Goal: Information Seeking & Learning: Learn about a topic

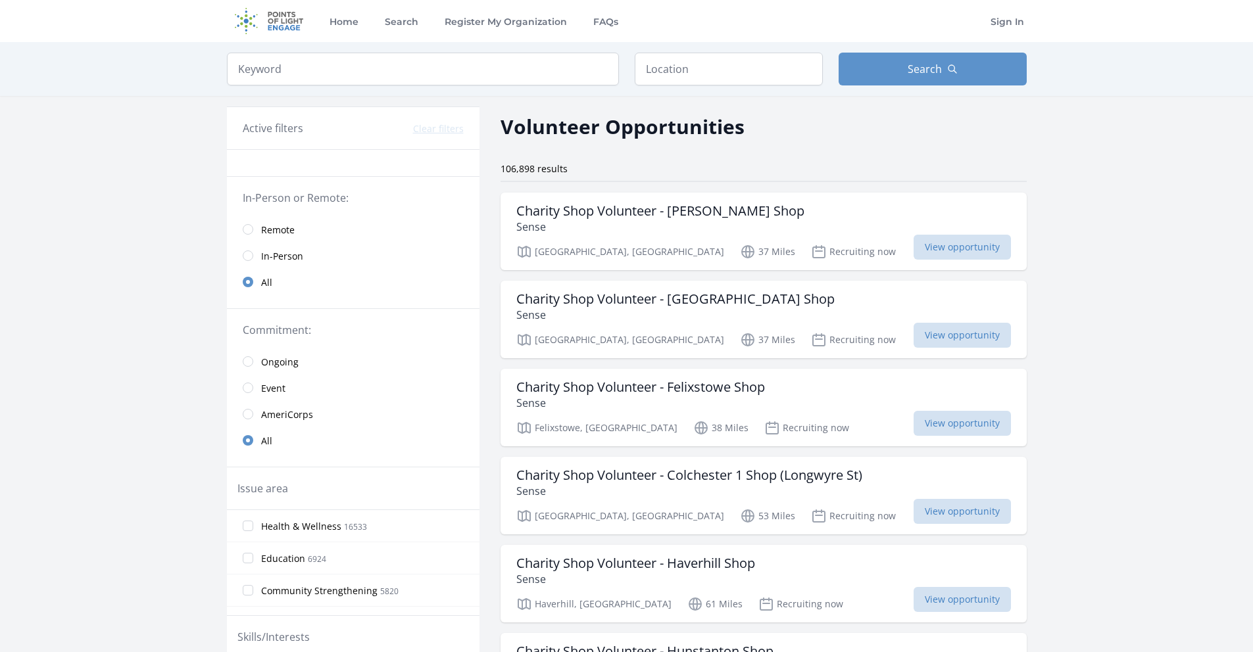
click at [280, 230] on span "Remote" at bounding box center [278, 230] width 34 height 13
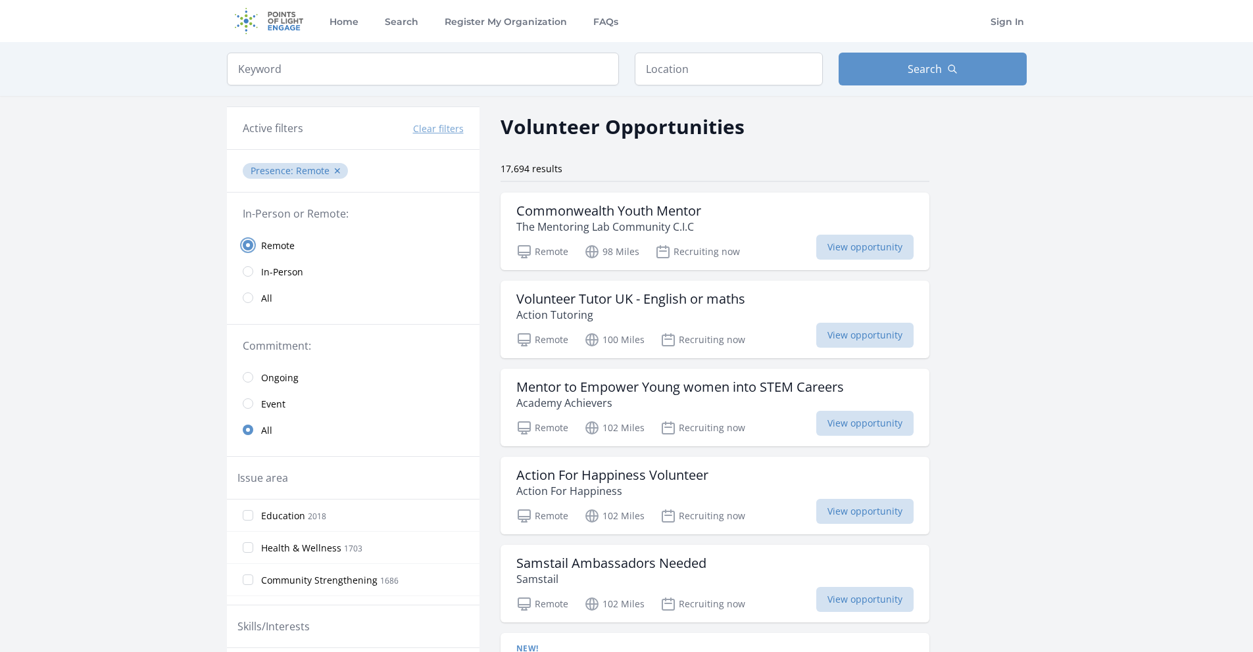
click at [246, 243] on input "radio" at bounding box center [248, 245] width 11 height 11
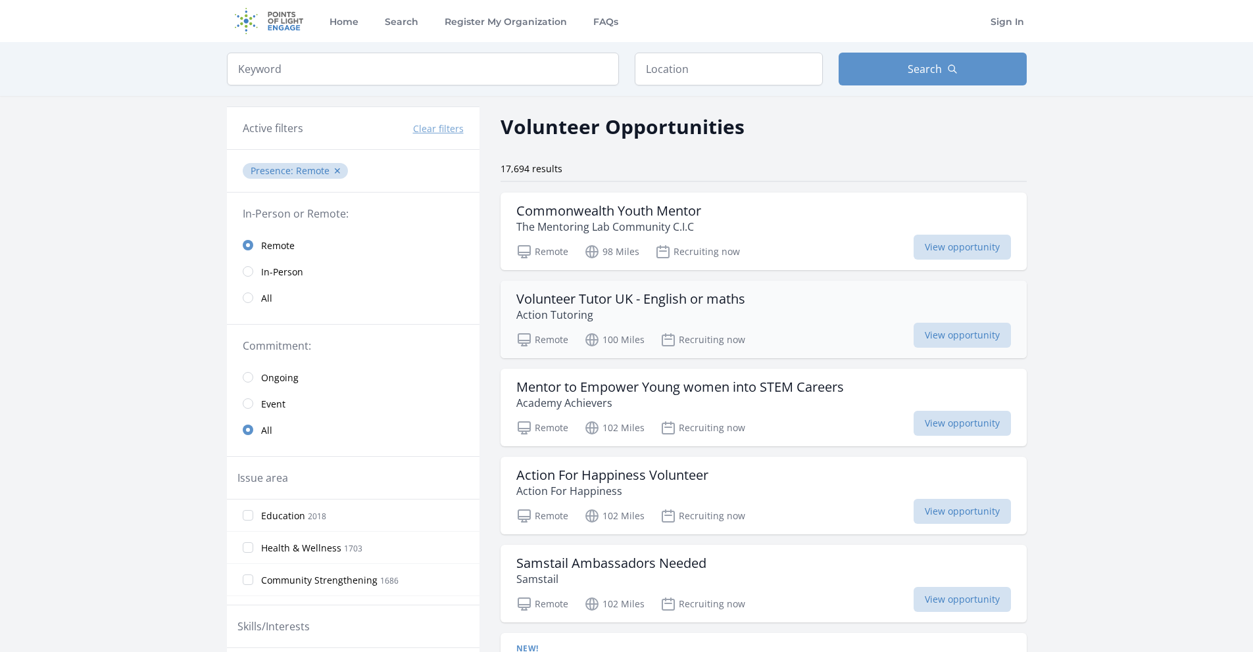
click at [673, 306] on h3 "Volunteer Tutor UK - English or maths" at bounding box center [630, 299] width 229 height 16
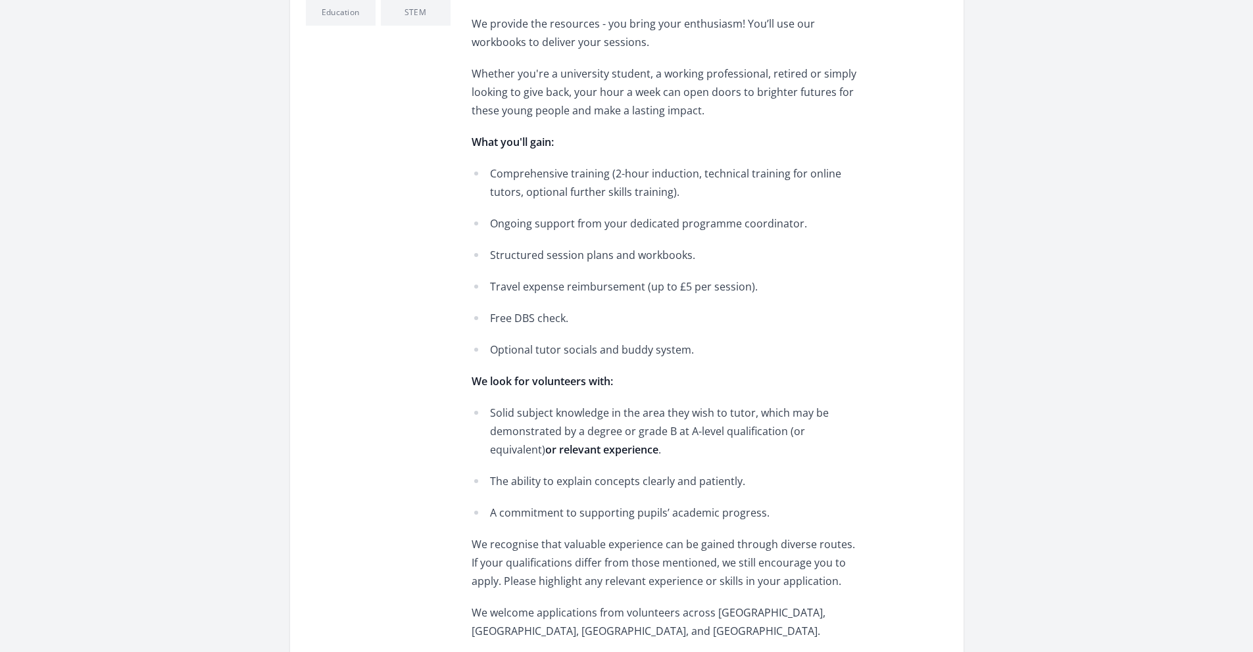
scroll to position [662, 0]
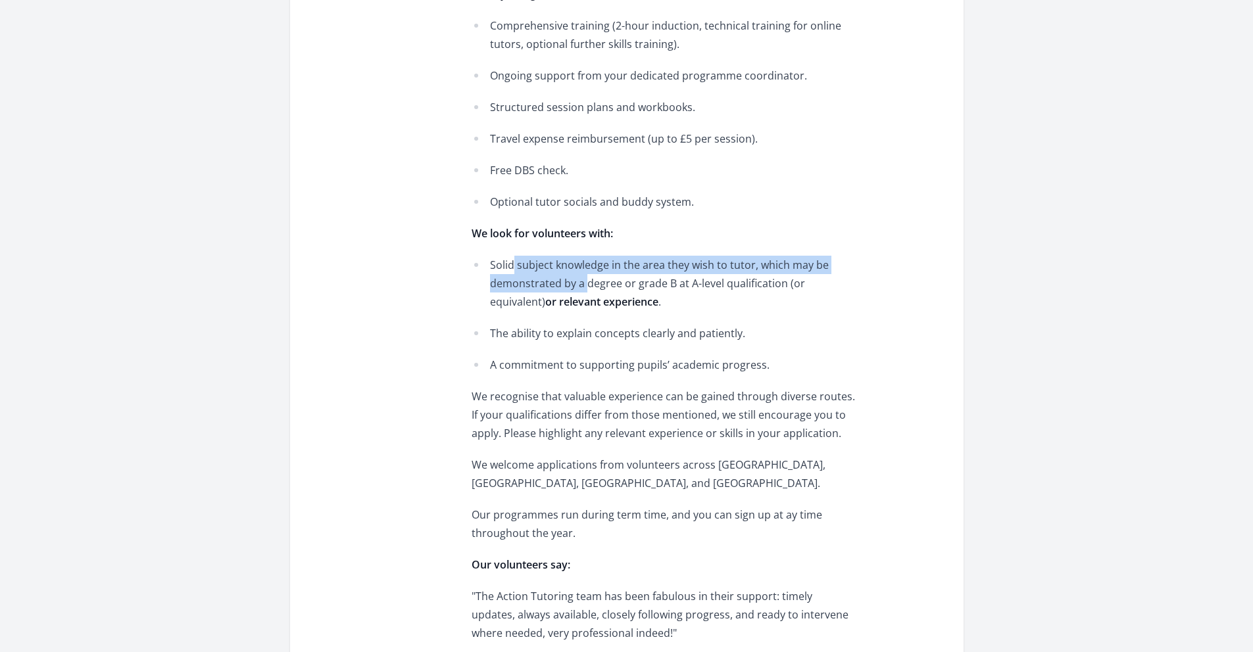
drag, startPoint x: 513, startPoint y: 259, endPoint x: 587, endPoint y: 280, distance: 77.2
click at [587, 280] on p "Solid subject knowledge in the area they wish to tutor, which may be demonstrat…" at bounding box center [673, 283] width 366 height 55
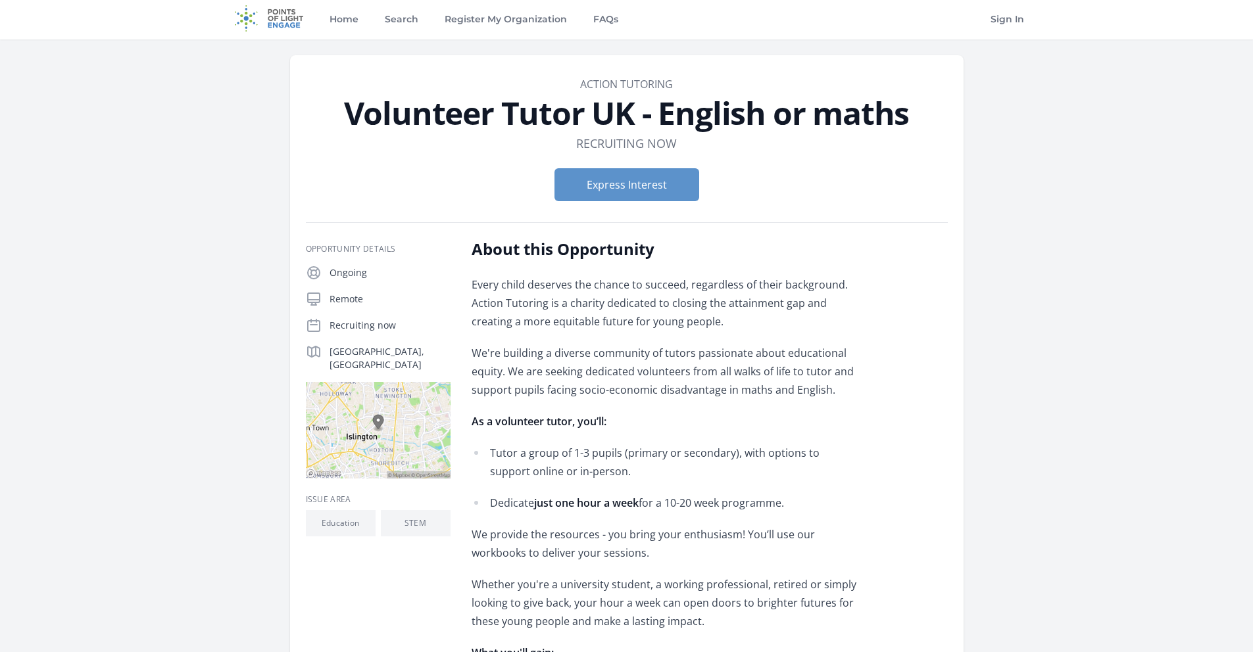
scroll to position [0, 0]
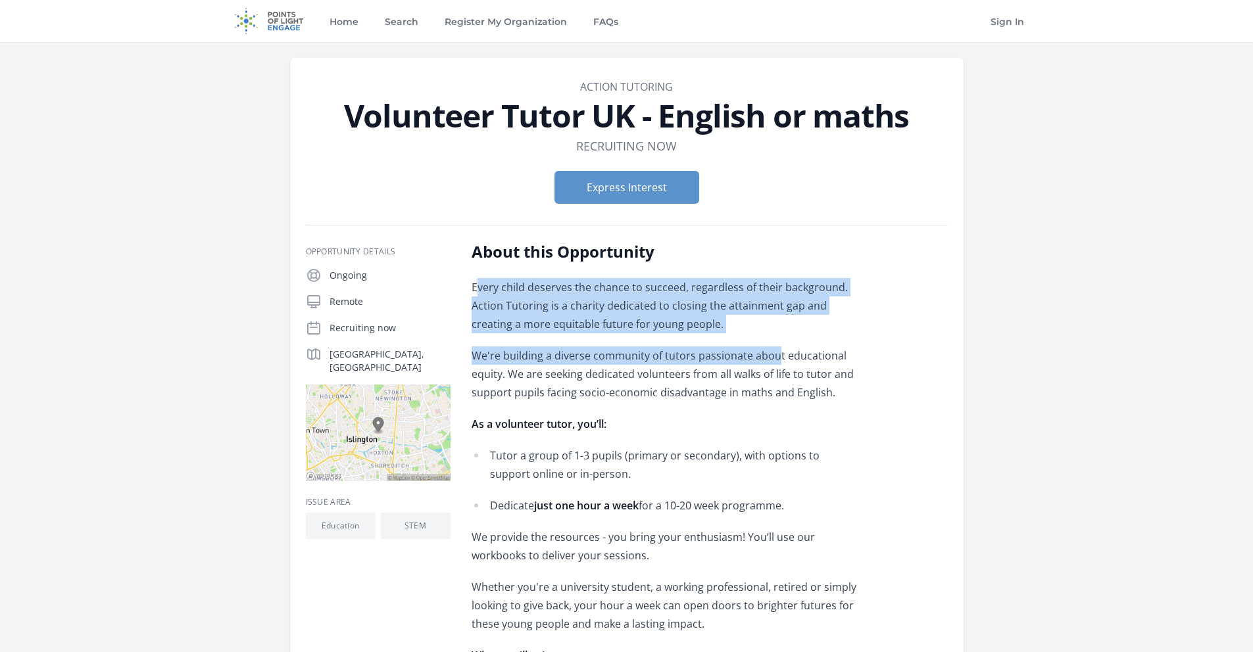
drag, startPoint x: 496, startPoint y: 287, endPoint x: 773, endPoint y: 360, distance: 287.0
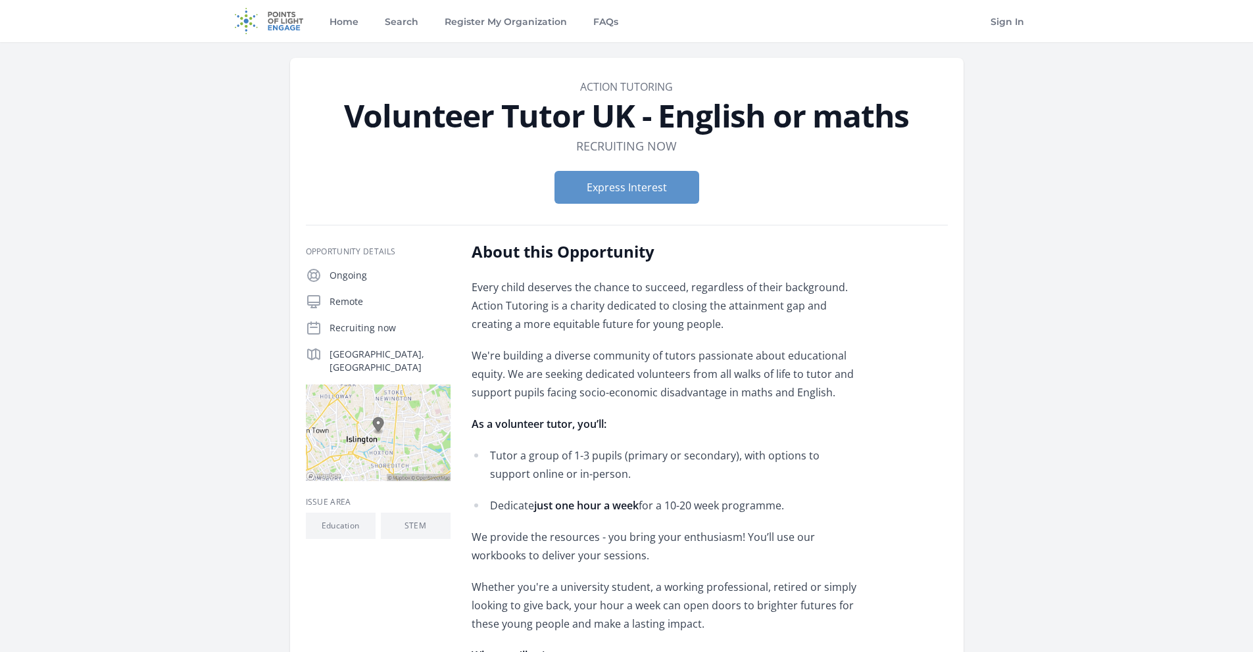
click at [773, 360] on p "We're building a diverse community of tutors passionate about educational equit…" at bounding box center [664, 374] width 385 height 55
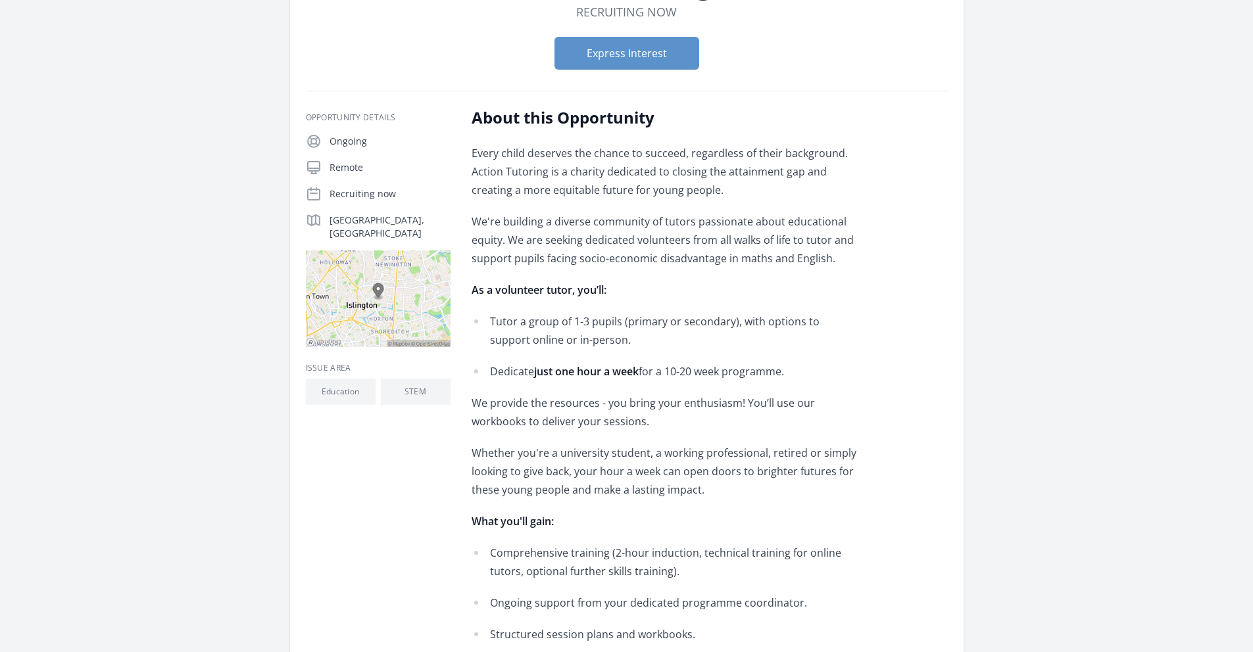
scroll to position [148, 0]
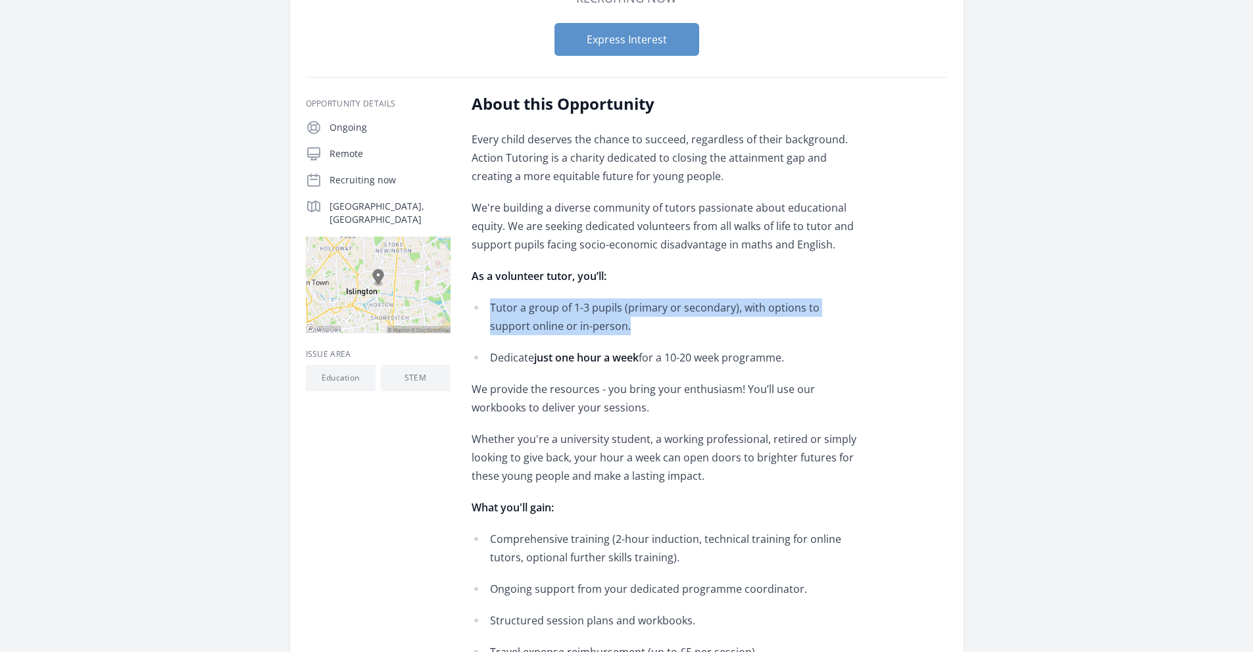
drag, startPoint x: 474, startPoint y: 303, endPoint x: 635, endPoint y: 334, distance: 163.6
click at [635, 334] on li "Tutor a group of 1-3 pupils (primary or secondary), with options to support onl…" at bounding box center [664, 317] width 385 height 37
click at [635, 334] on p "Tutor a group of 1-3 pupils (primary or secondary), with options to support onl…" at bounding box center [673, 317] width 366 height 37
drag, startPoint x: 629, startPoint y: 333, endPoint x: 482, endPoint y: 303, distance: 150.5
click at [482, 303] on li "Tutor a group of 1-3 pupils (primary or secondary), with options to support onl…" at bounding box center [664, 317] width 385 height 37
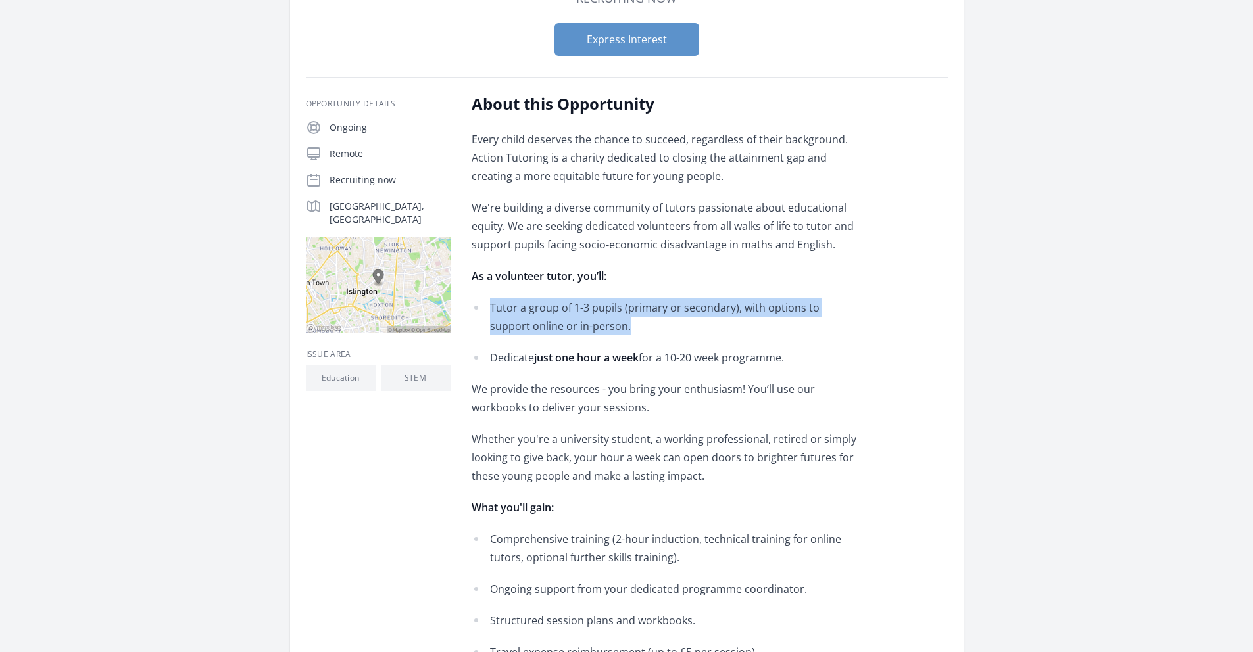
click at [482, 303] on li "Tutor a group of 1-3 pupils (primary or secondary), with options to support onl…" at bounding box center [664, 317] width 385 height 37
drag, startPoint x: 482, startPoint y: 303, endPoint x: 614, endPoint y: 327, distance: 134.4
click at [614, 327] on li "Tutor a group of 1-3 pupils (primary or secondary), with options to support onl…" at bounding box center [664, 317] width 385 height 37
click at [614, 327] on p "Tutor a group of 1-3 pupils (primary or secondary), with options to support onl…" at bounding box center [673, 317] width 366 height 37
drag, startPoint x: 614, startPoint y: 327, endPoint x: 484, endPoint y: 299, distance: 133.1
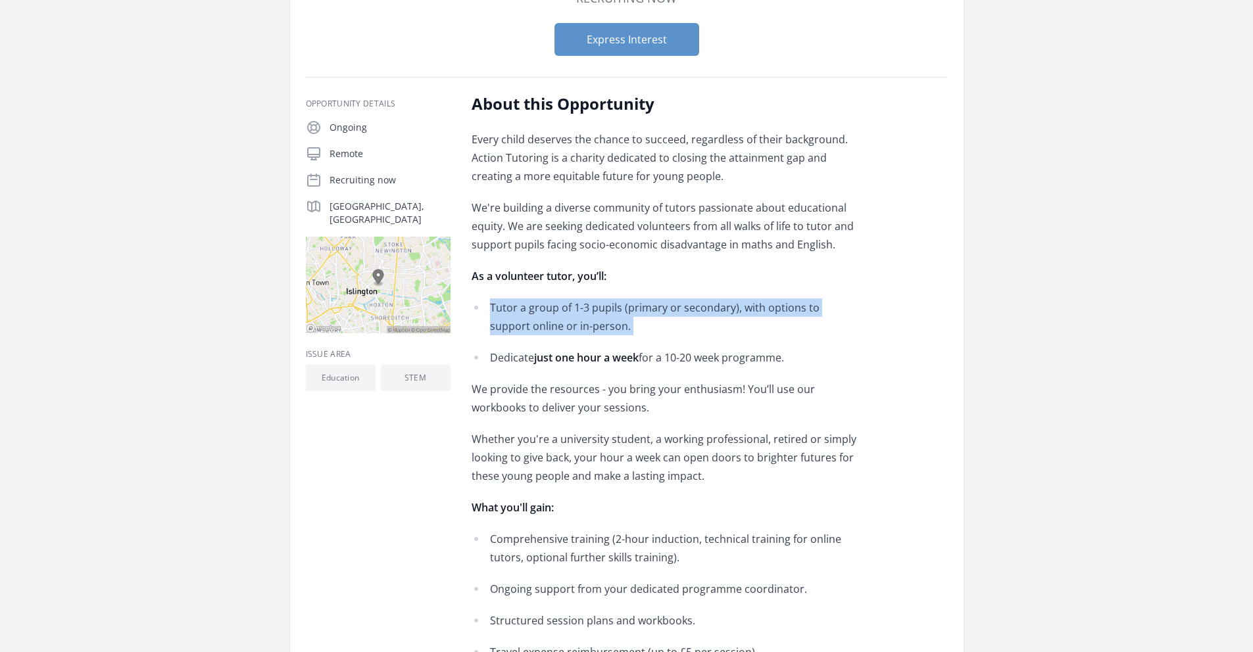
click at [484, 299] on li "Tutor a group of 1-3 pupils (primary or secondary), with options to support onl…" at bounding box center [664, 317] width 385 height 37
drag, startPoint x: 485, startPoint y: 299, endPoint x: 599, endPoint y: 334, distance: 118.4
click at [599, 334] on li "Tutor a group of 1-3 pupils (primary or secondary), with options to support onl…" at bounding box center [664, 317] width 385 height 37
click at [599, 334] on p "Tutor a group of 1-3 pupils (primary or secondary), with options to support onl…" at bounding box center [673, 317] width 366 height 37
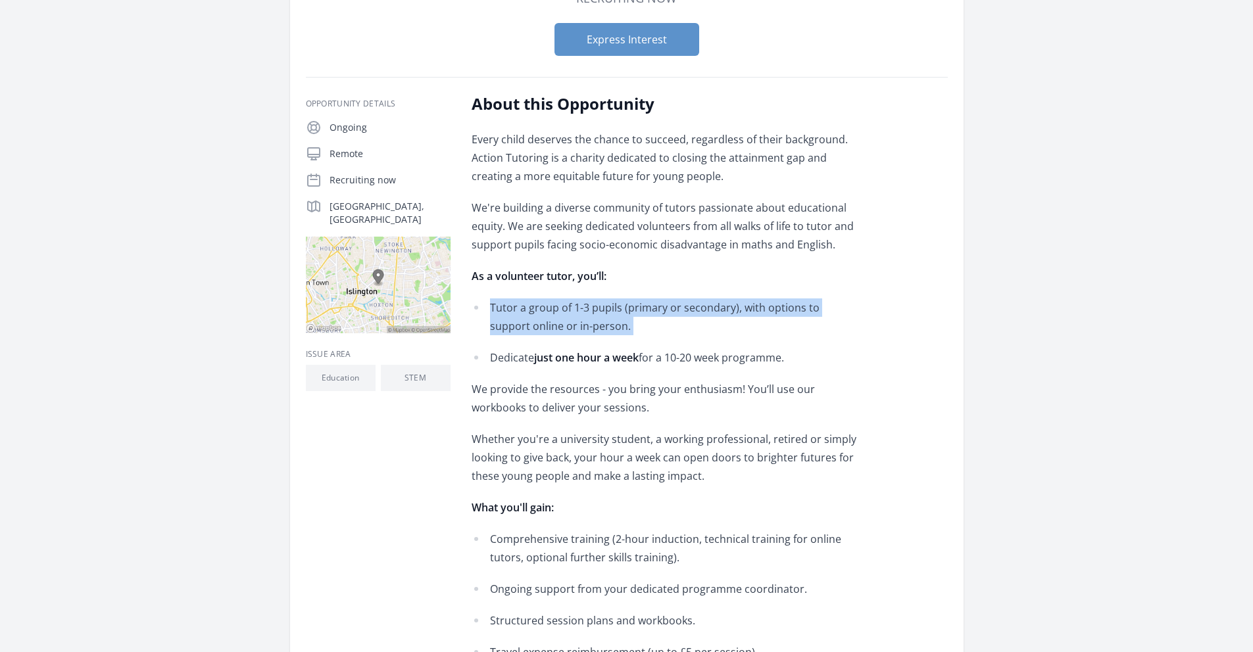
drag, startPoint x: 599, startPoint y: 334, endPoint x: 479, endPoint y: 308, distance: 122.6
click at [479, 308] on li "Tutor a group of 1-3 pupils (primary or secondary), with options to support onl…" at bounding box center [664, 317] width 385 height 37
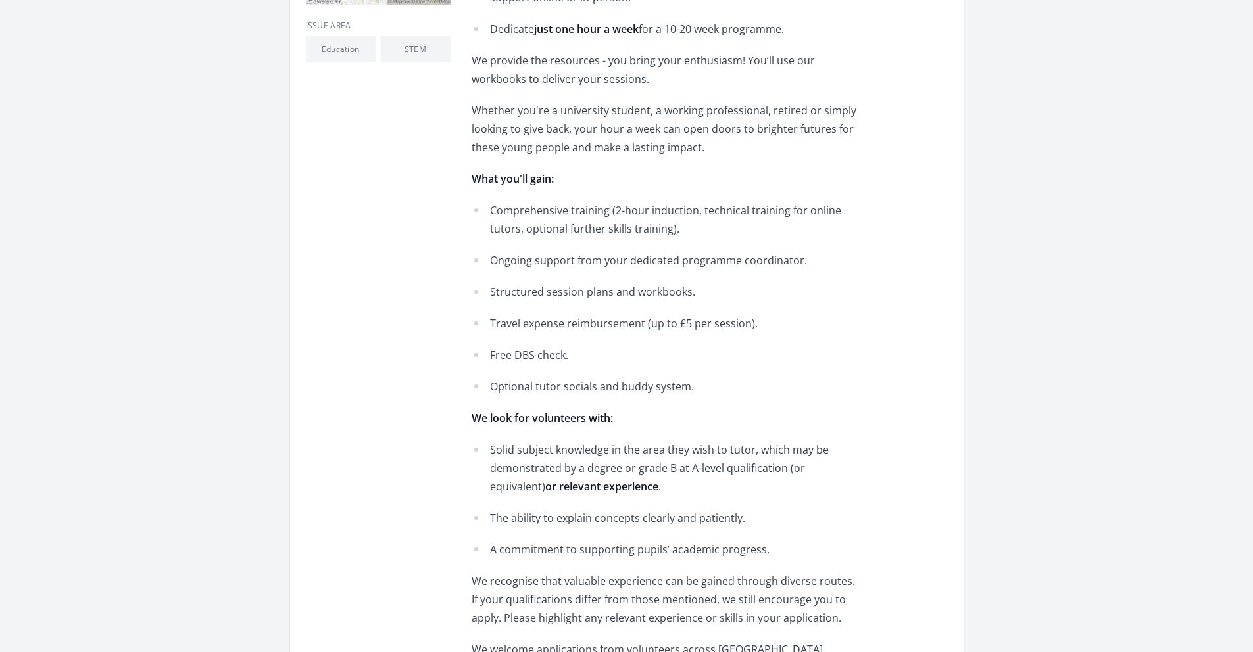
scroll to position [495, 0]
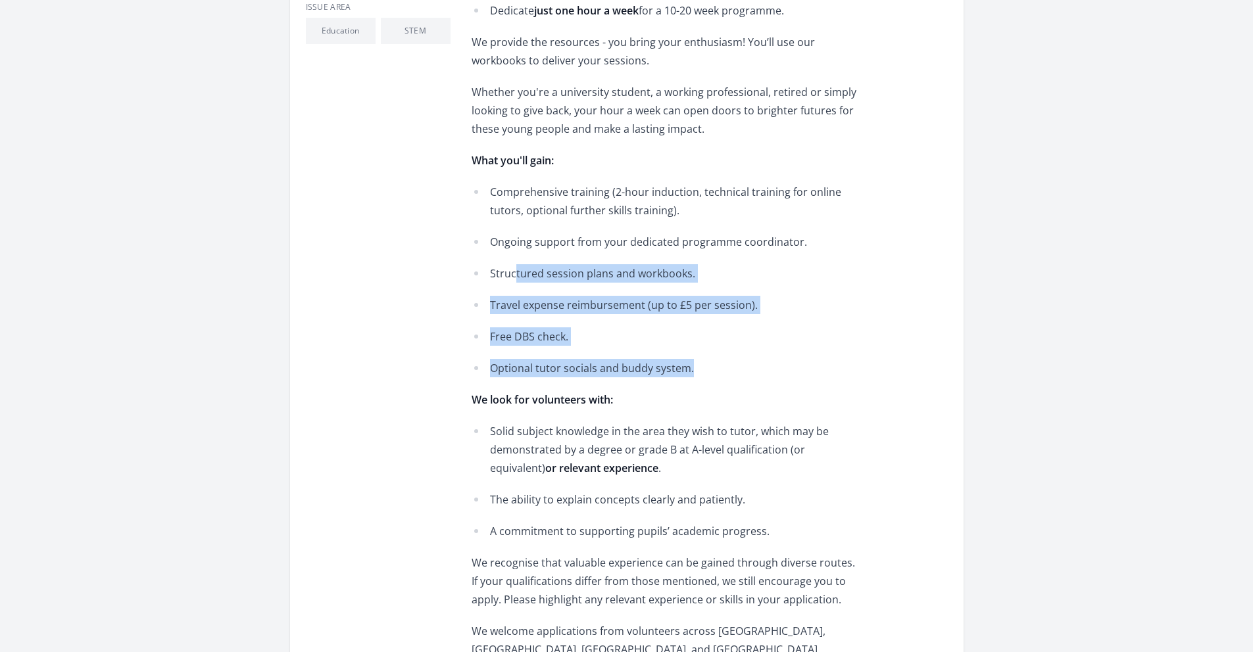
drag, startPoint x: 721, startPoint y: 379, endPoint x: 515, endPoint y: 280, distance: 228.8
click at [515, 280] on div "Every child deserves the chance to succeed, regardless of their background. Act…" at bounding box center [664, 330] width 385 height 1094
click at [515, 280] on p "Structured session plans and workbooks." at bounding box center [673, 273] width 366 height 18
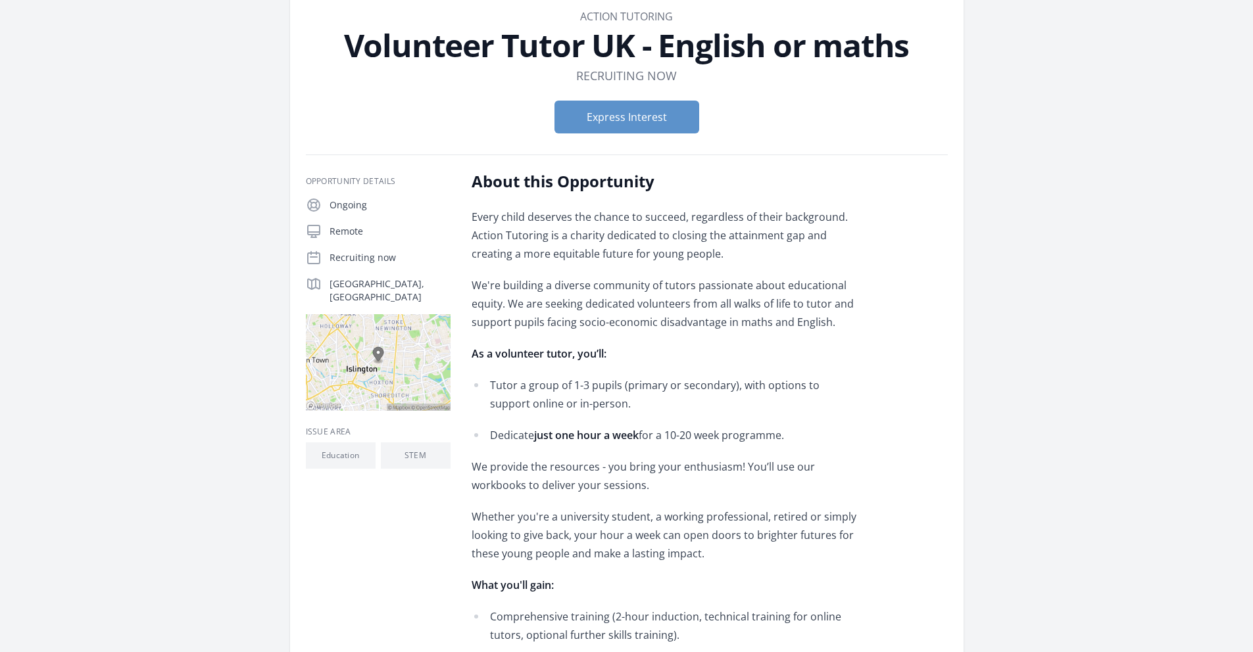
scroll to position [0, 0]
